Goal: Navigation & Orientation: Find specific page/section

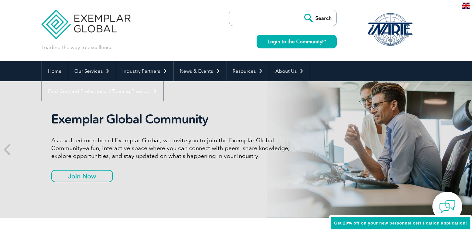
click at [230, 5] on img at bounding box center [466, 6] width 8 height 6
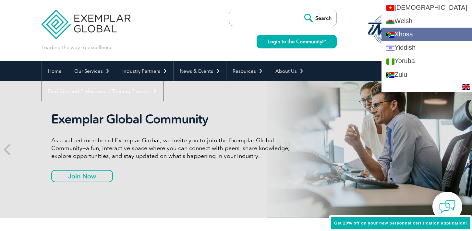
scroll to position [1218, 0]
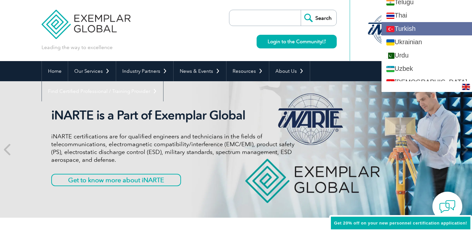
click at [230, 35] on link "Turkish" at bounding box center [426, 28] width 91 height 13
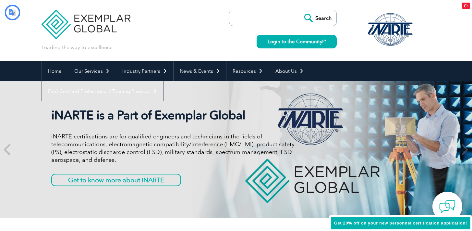
scroll to position [0, 0]
type input "Aramak"
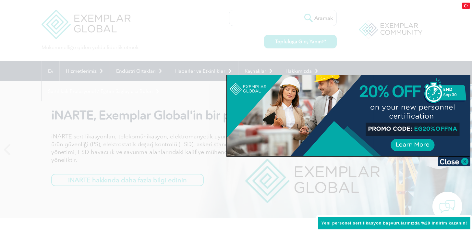
drag, startPoint x: 400, startPoint y: 60, endPoint x: 387, endPoint y: 59, distance: 12.7
click at [230, 60] on div at bounding box center [236, 115] width 472 height 231
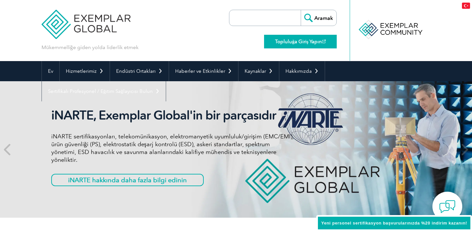
click at [230, 43] on font "Topluluğa Giriş Yapın" at bounding box center [298, 42] width 47 height 6
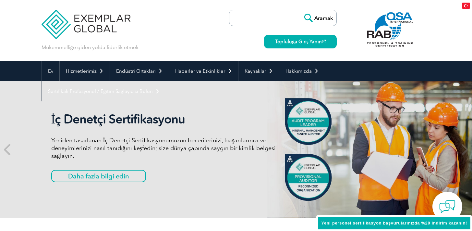
scroll to position [4, 0]
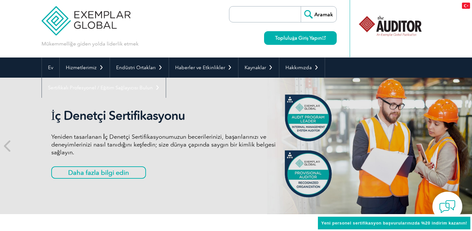
click at [88, 22] on img at bounding box center [86, 15] width 89 height 39
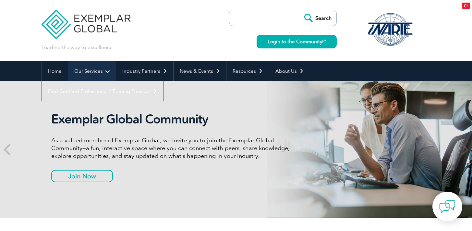
type input "Aramak"
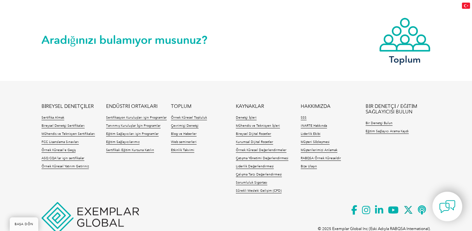
scroll to position [1539, 0]
